Goal: Information Seeking & Learning: Learn about a topic

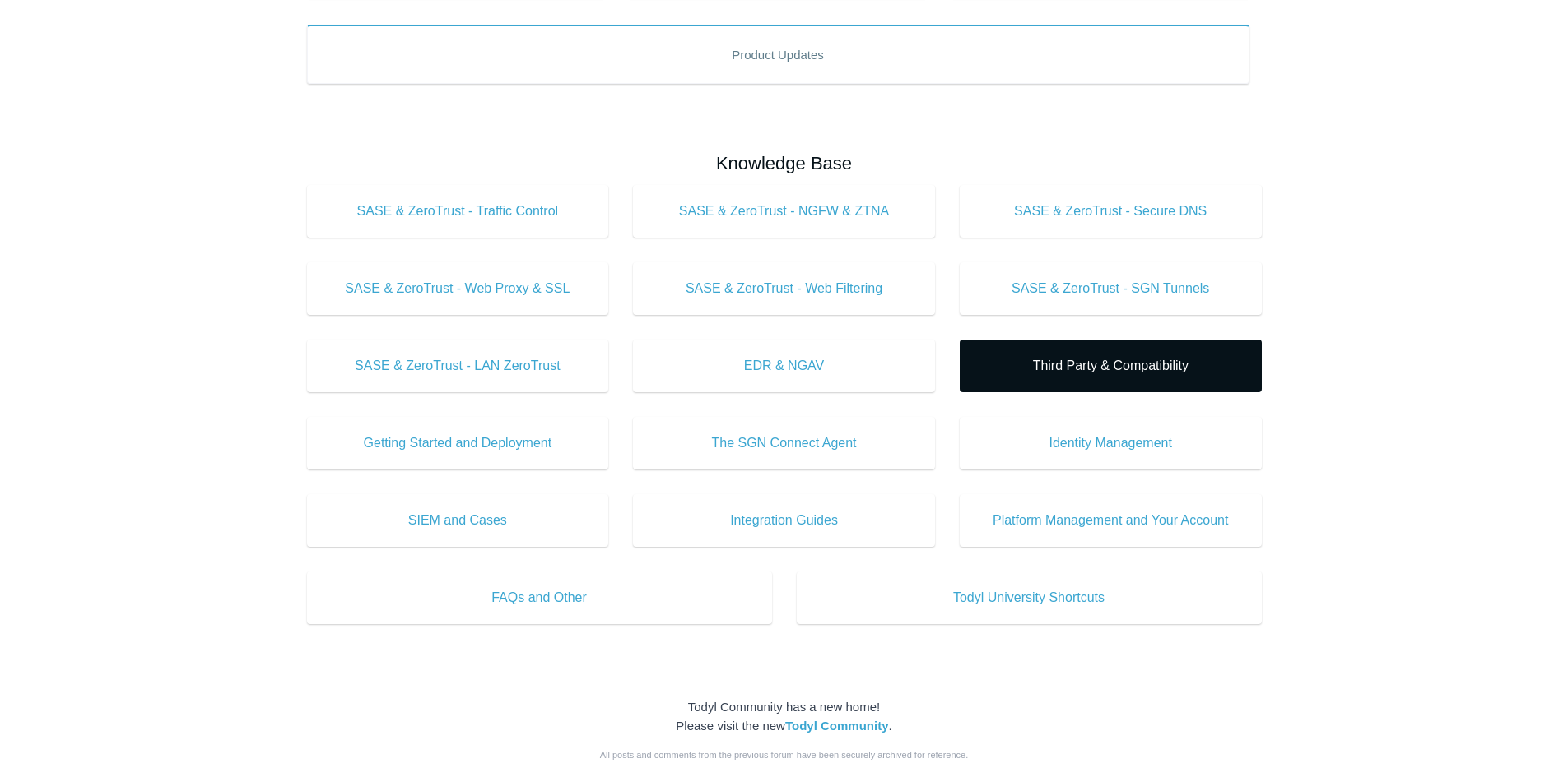
scroll to position [408, 0]
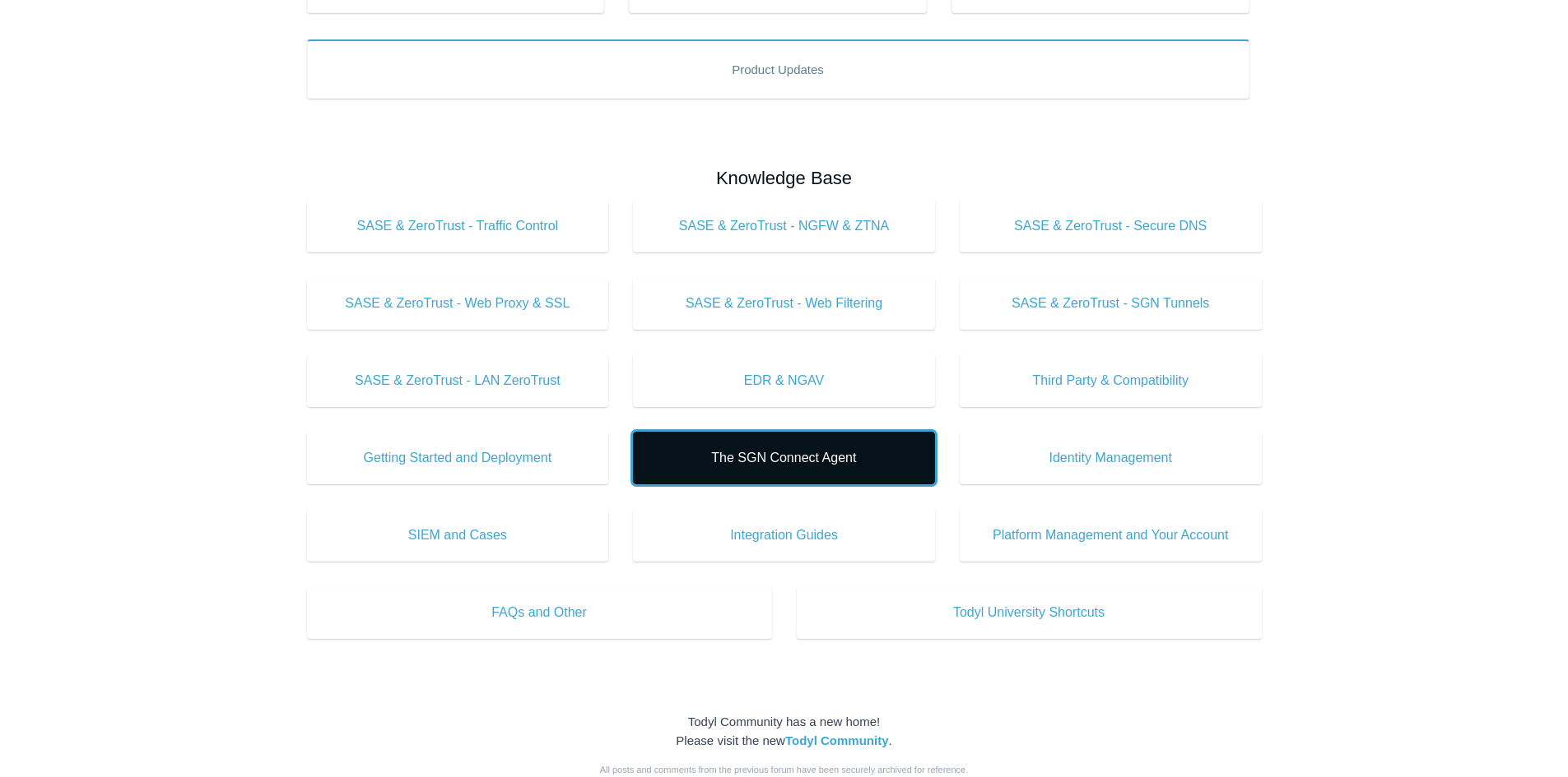
click at [728, 444] on link "The SGN Connect Agent" at bounding box center [784, 458] width 302 height 53
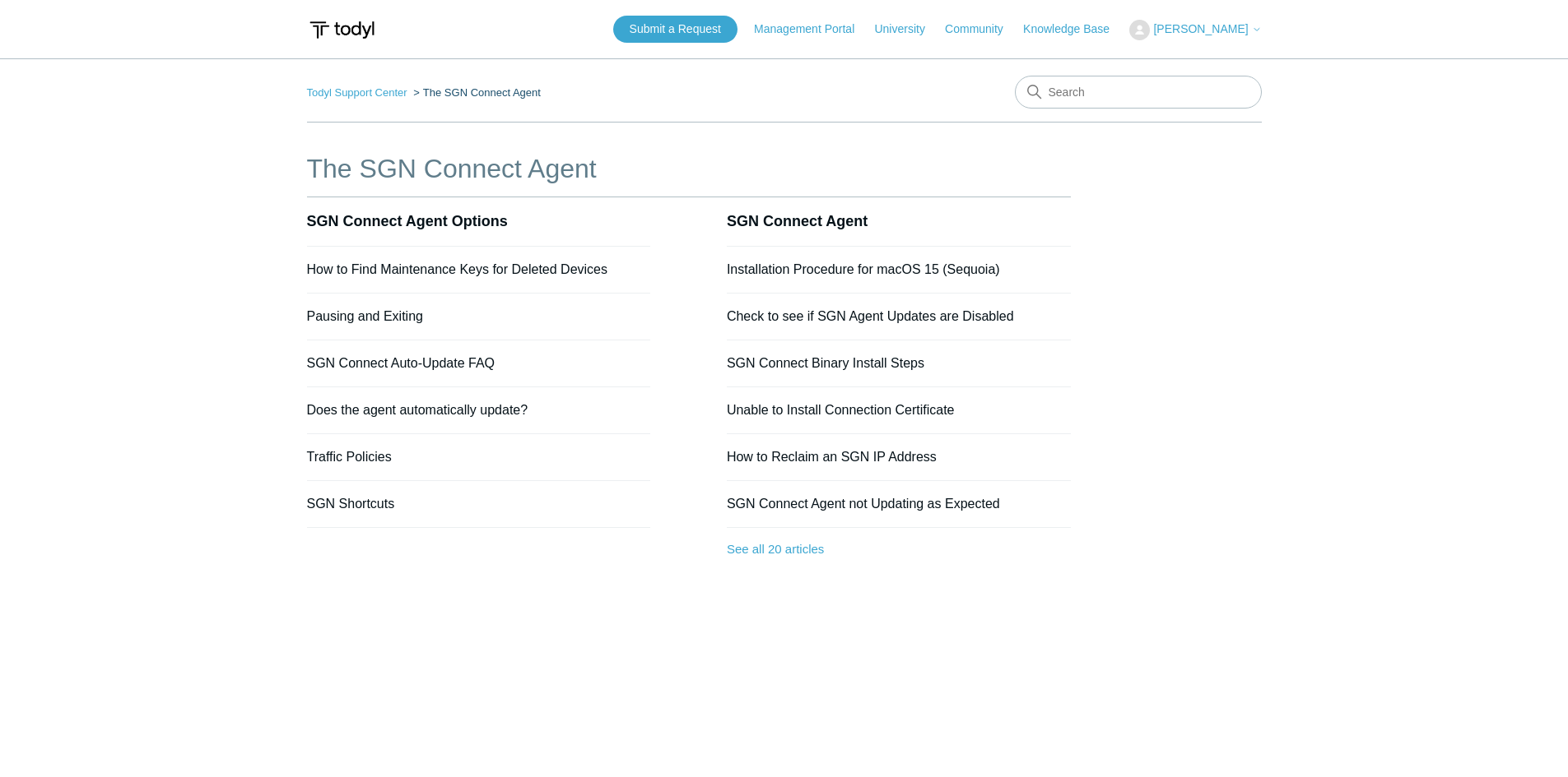
click at [360, 448] on li "Traffic Policies" at bounding box center [479, 457] width 344 height 47
click at [360, 455] on link "Traffic Policies" at bounding box center [349, 457] width 85 height 14
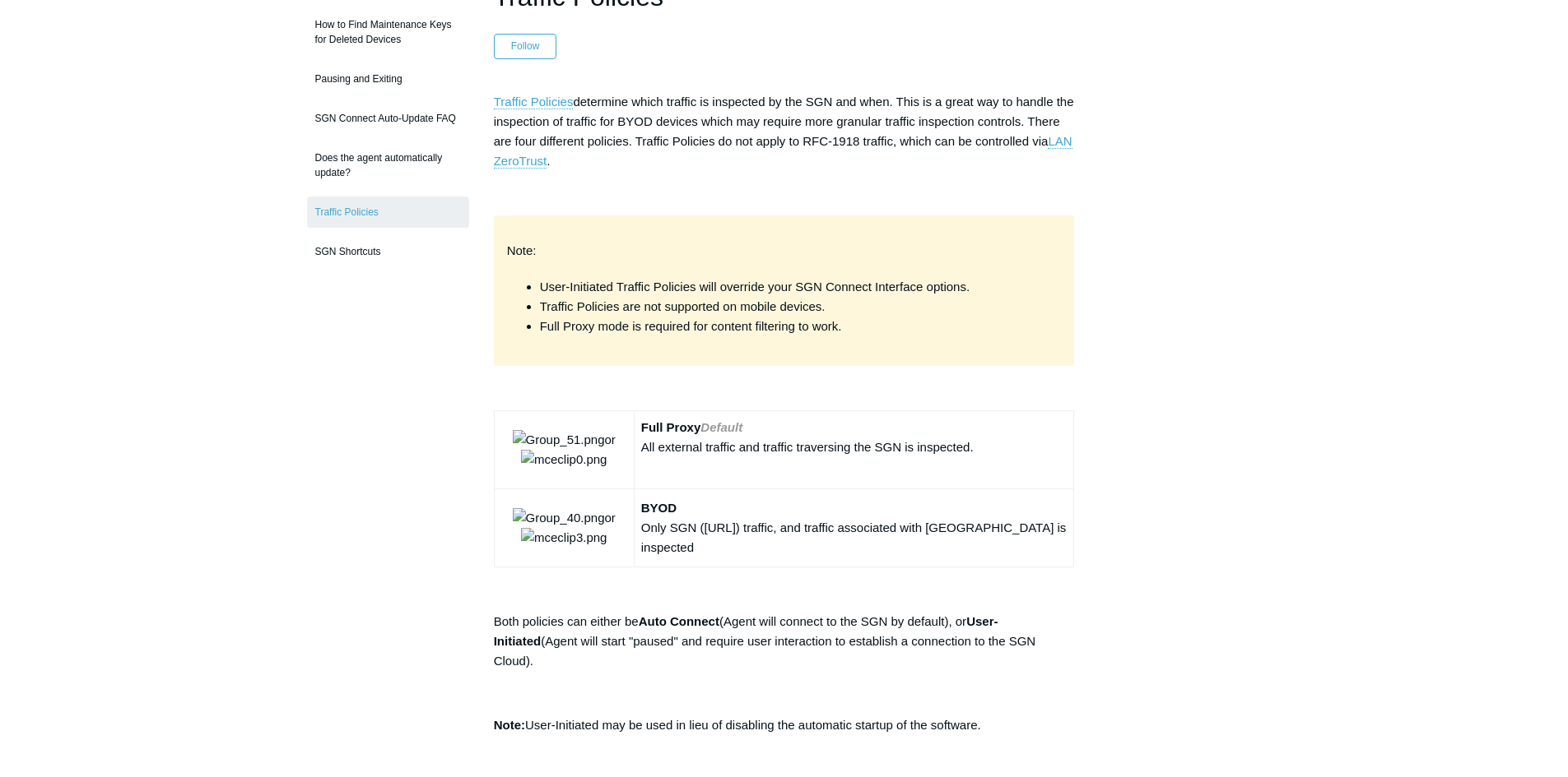
scroll to position [165, 0]
